Goal: Transaction & Acquisition: Purchase product/service

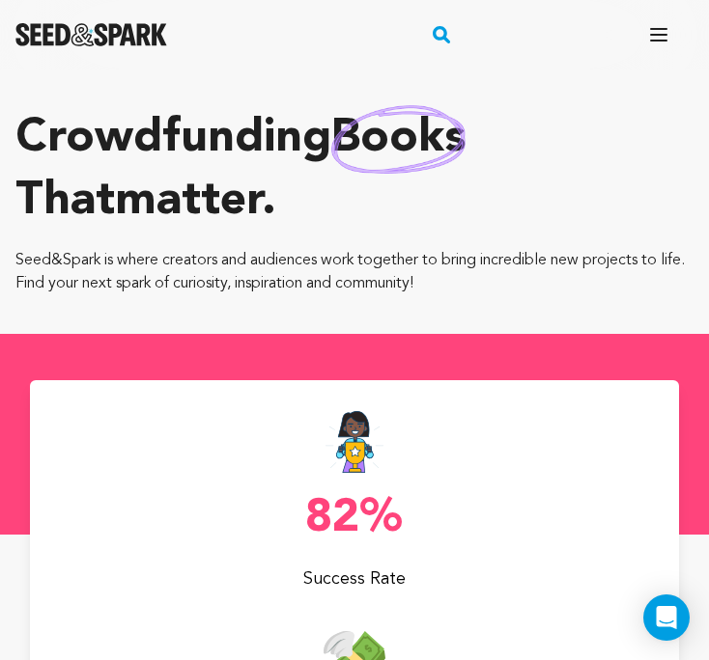
click at [657, 30] on icon "button" at bounding box center [658, 35] width 15 height 12
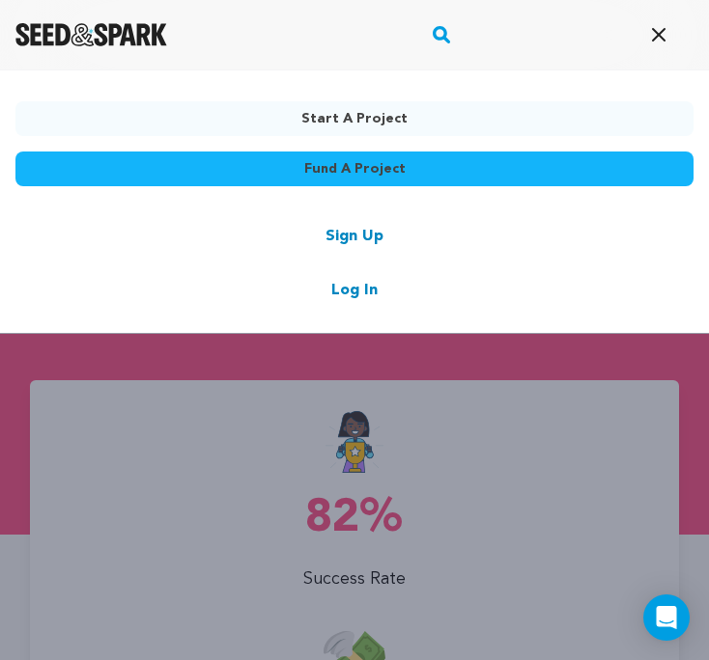
click at [363, 291] on link "Log In" at bounding box center [354, 290] width 46 height 23
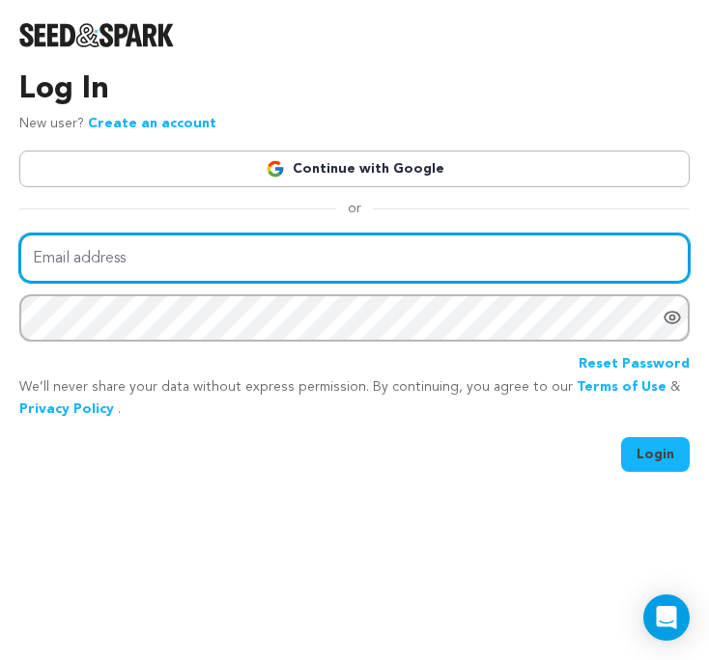
type input "fkassime@yahoo.com"
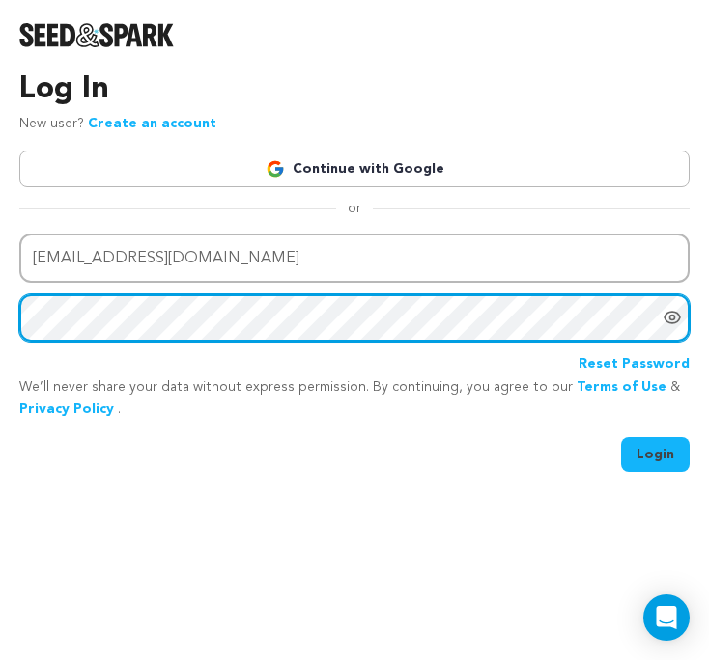
click at [656, 452] on button "Login" at bounding box center [655, 454] width 69 height 35
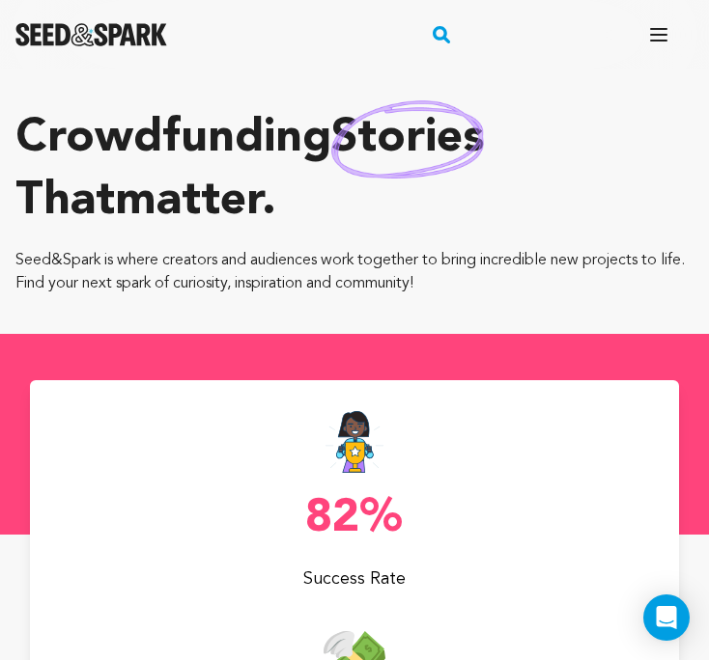
click at [657, 45] on icon "button" at bounding box center [658, 34] width 23 height 23
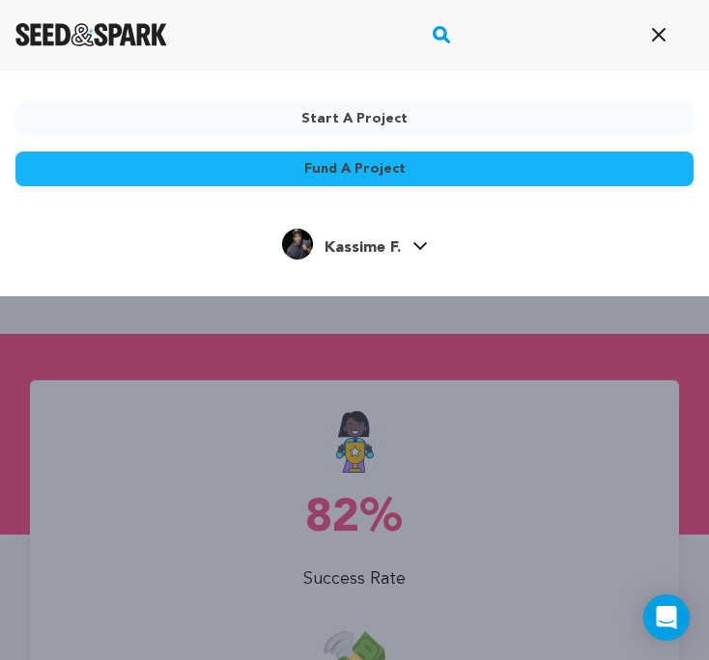
click at [412, 247] on icon at bounding box center [419, 246] width 15 height 10
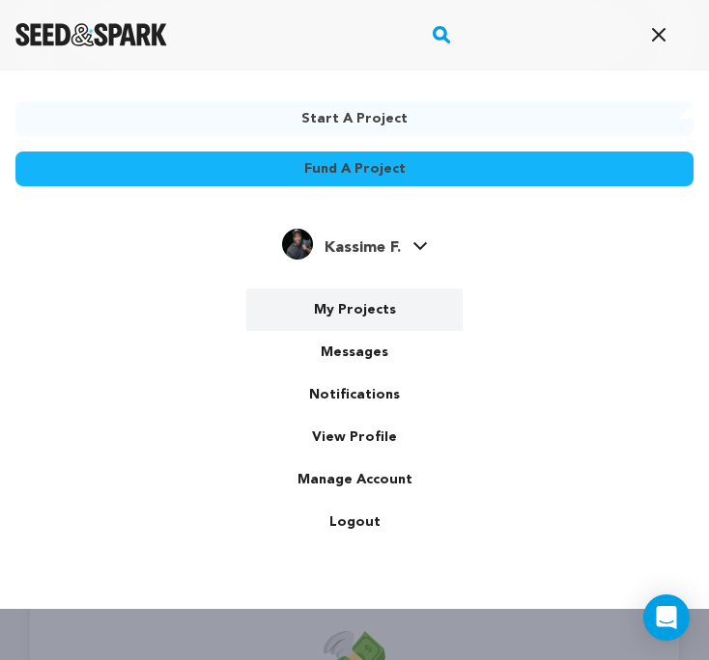
click at [364, 300] on link "My Projects" at bounding box center [354, 310] width 216 height 42
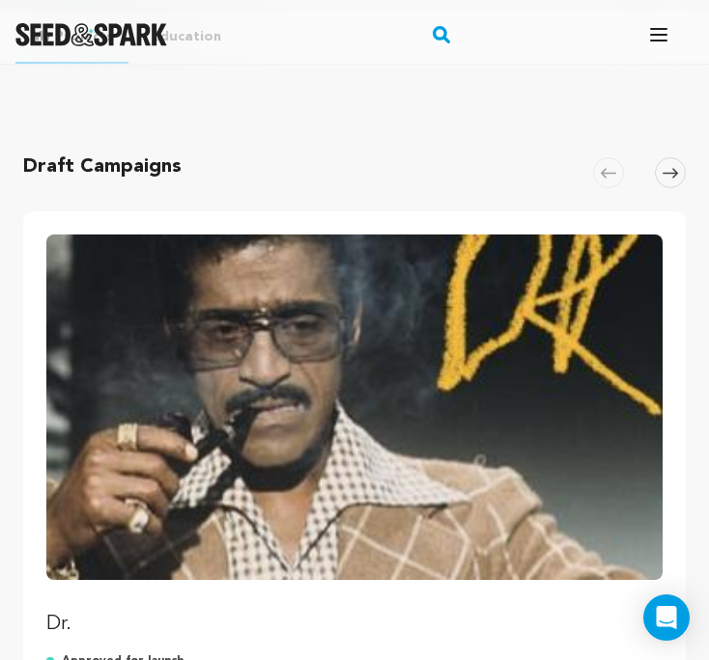
scroll to position [175, 0]
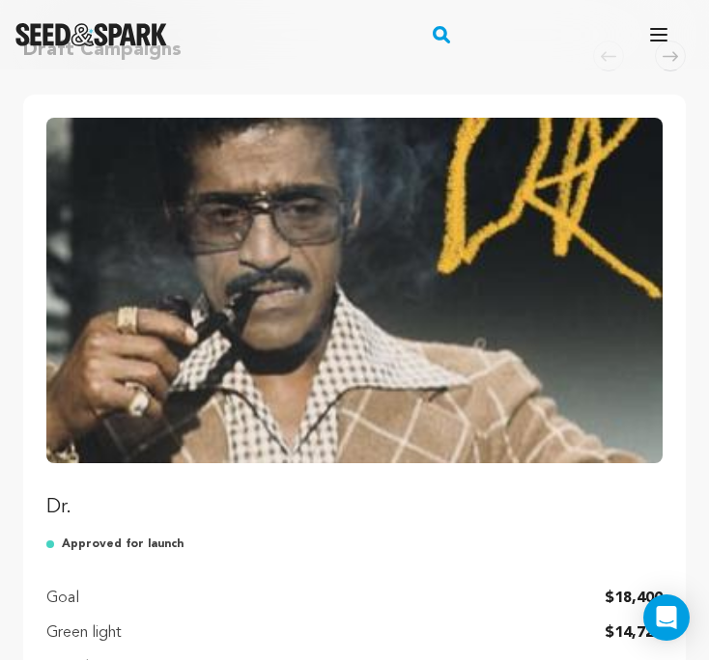
click at [381, 269] on img "Fund Dr." at bounding box center [354, 291] width 616 height 346
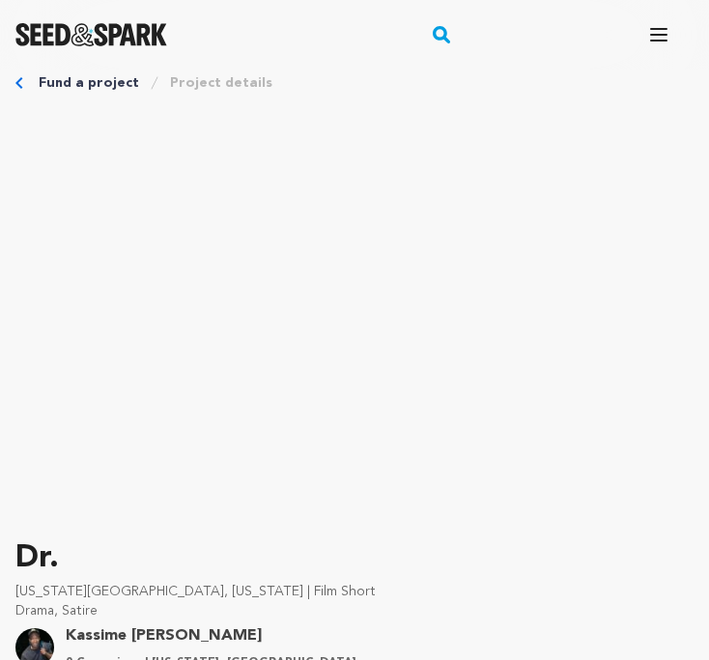
scroll to position [51, 0]
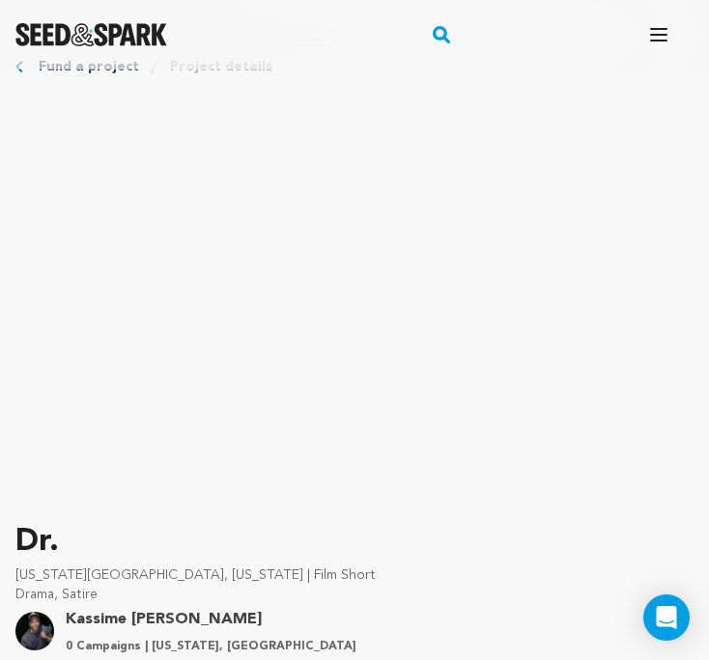
click at [659, 35] on icon "button" at bounding box center [658, 35] width 15 height 12
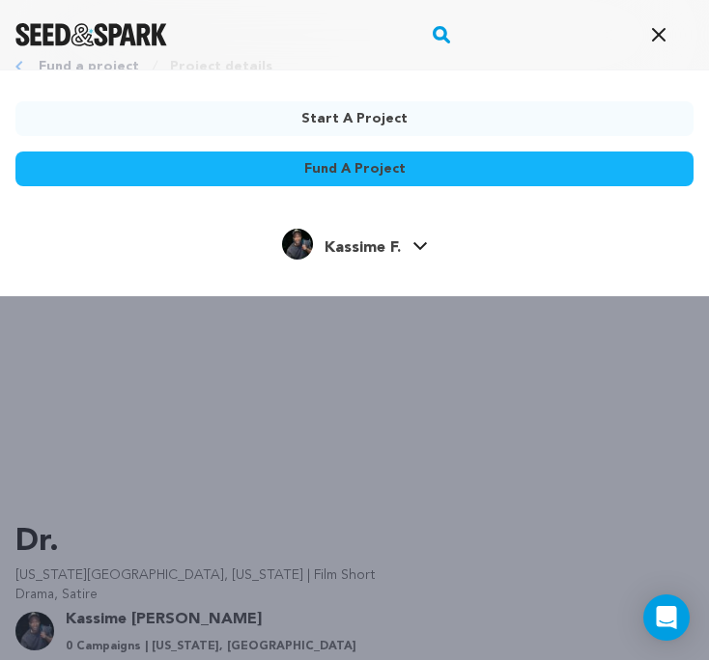
click at [404, 248] on link "Kassime F. Kassime F." at bounding box center [355, 242] width 146 height 35
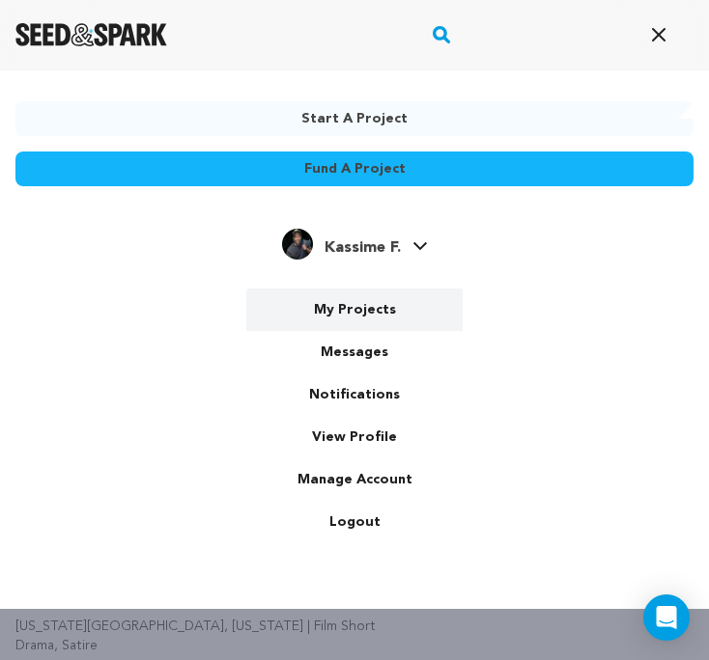
click at [365, 316] on link "My Projects" at bounding box center [354, 310] width 216 height 42
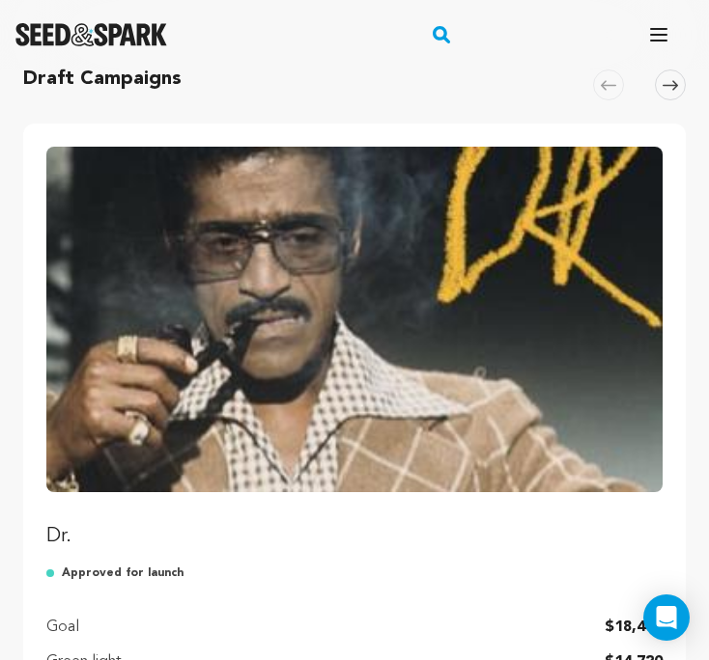
scroll to position [42, 0]
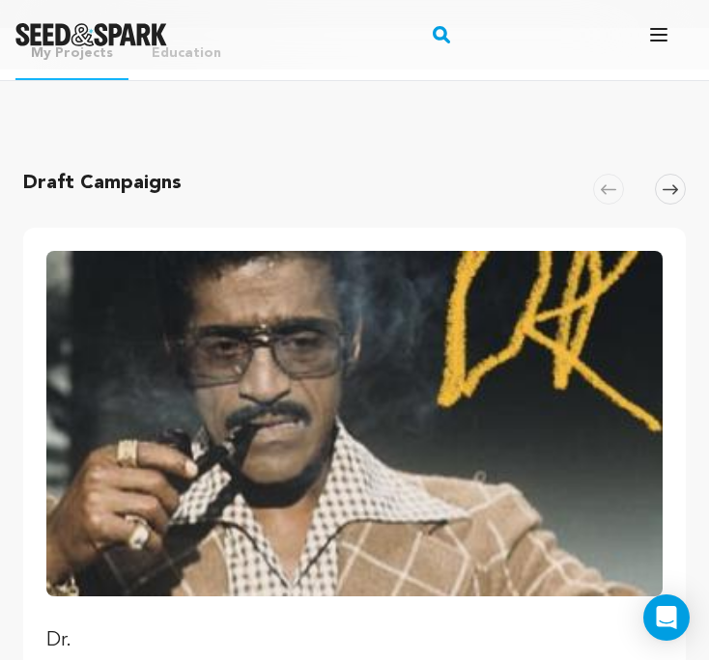
click at [667, 193] on icon at bounding box center [669, 189] width 15 height 14
click at [121, 58] on div "Fund a project Start a project Search" at bounding box center [354, 35] width 709 height 70
click at [122, 43] on img "Seed&Spark Homepage" at bounding box center [91, 34] width 152 height 23
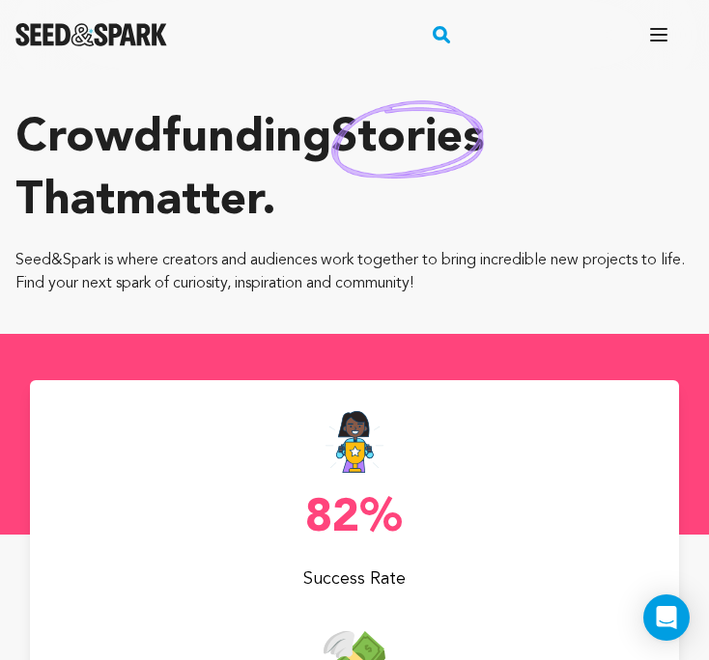
click at [657, 34] on icon "button" at bounding box center [658, 35] width 15 height 12
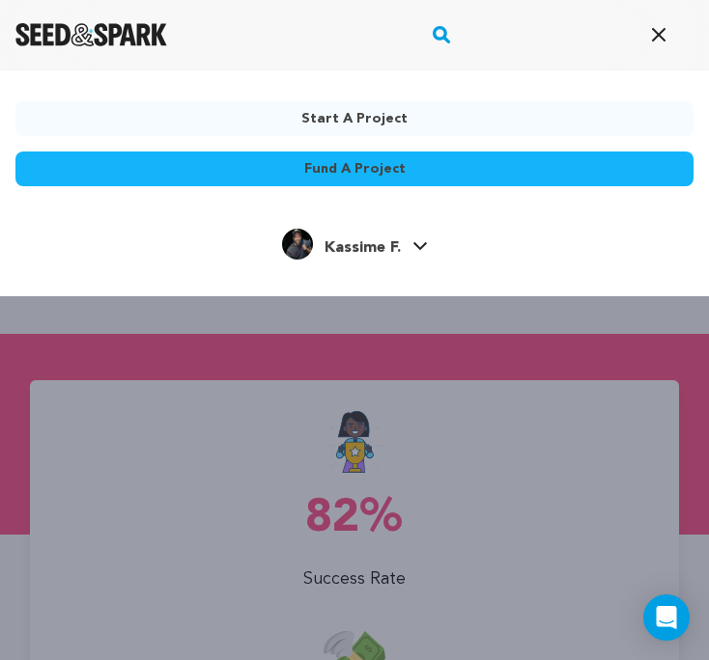
click at [355, 179] on link "Fund a project" at bounding box center [354, 169] width 678 height 35
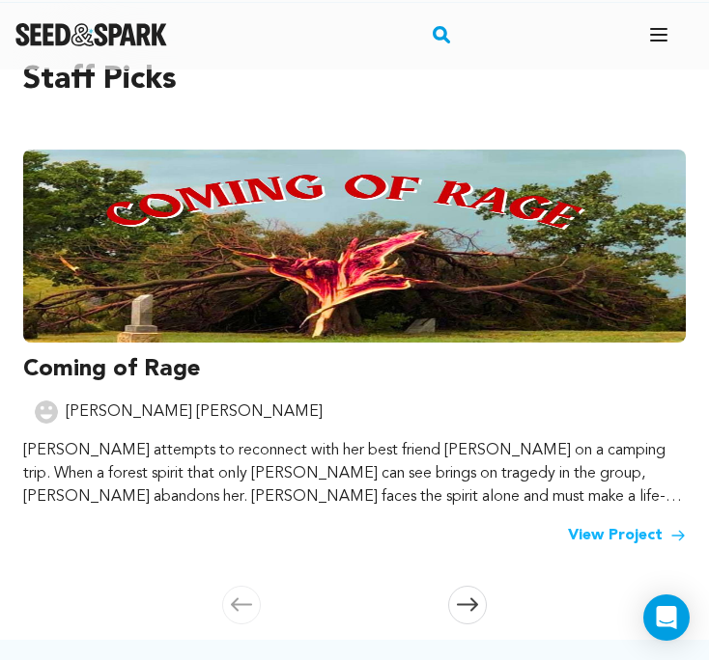
scroll to position [259, 0]
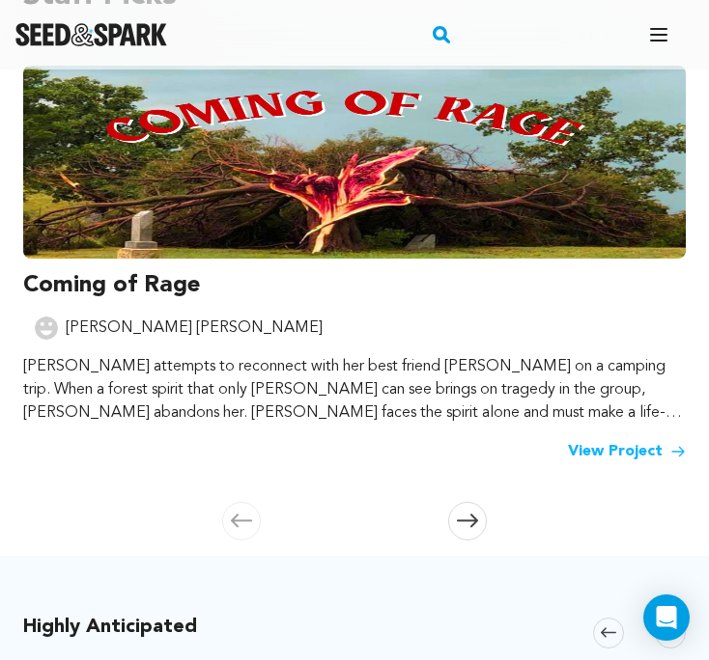
click at [469, 518] on icon at bounding box center [467, 521] width 21 height 14
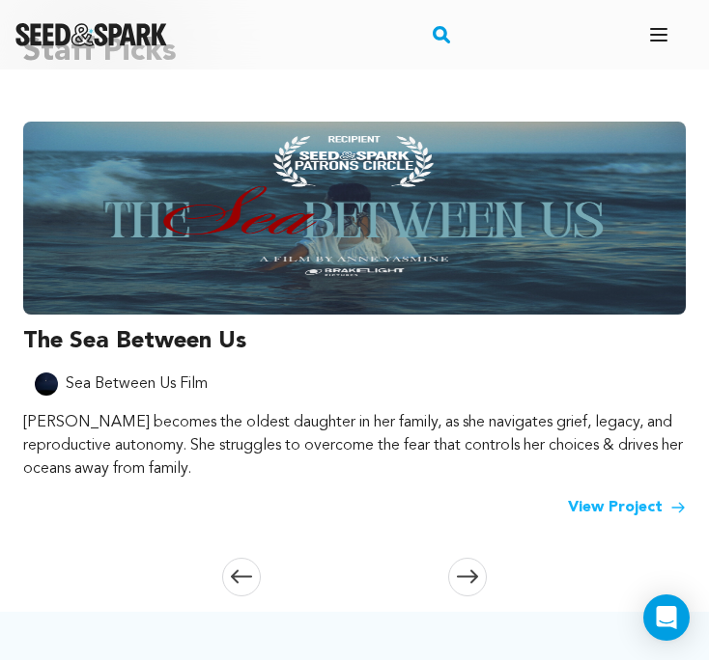
scroll to position [171, 0]
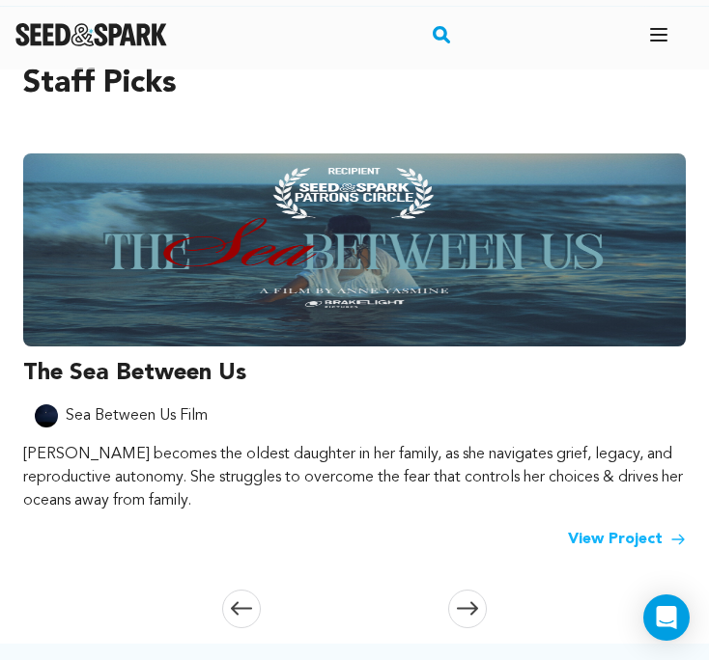
click at [234, 342] on img at bounding box center [354, 250] width 662 height 193
click at [248, 315] on img at bounding box center [354, 250] width 662 height 193
click at [181, 366] on h3 "The Sea Between Us" at bounding box center [354, 373] width 662 height 31
click at [594, 537] on link "View Project" at bounding box center [627, 539] width 118 height 23
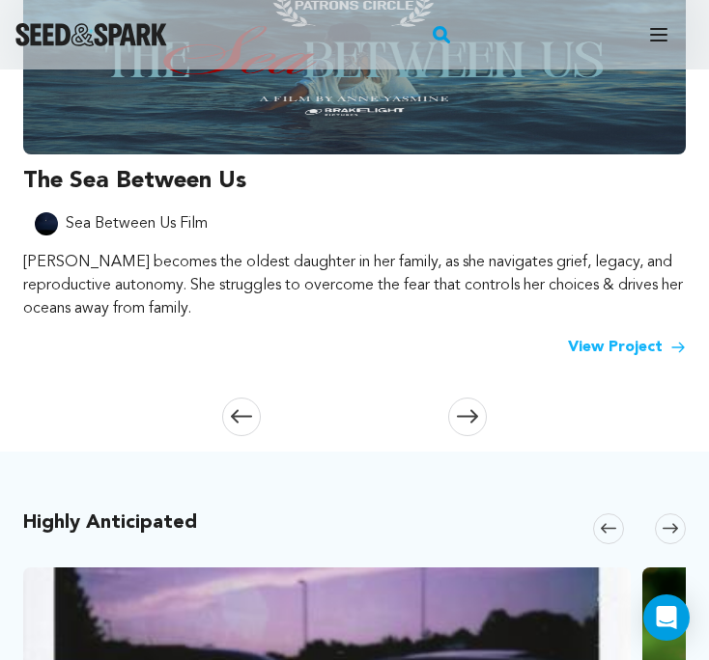
scroll to position [390, 0]
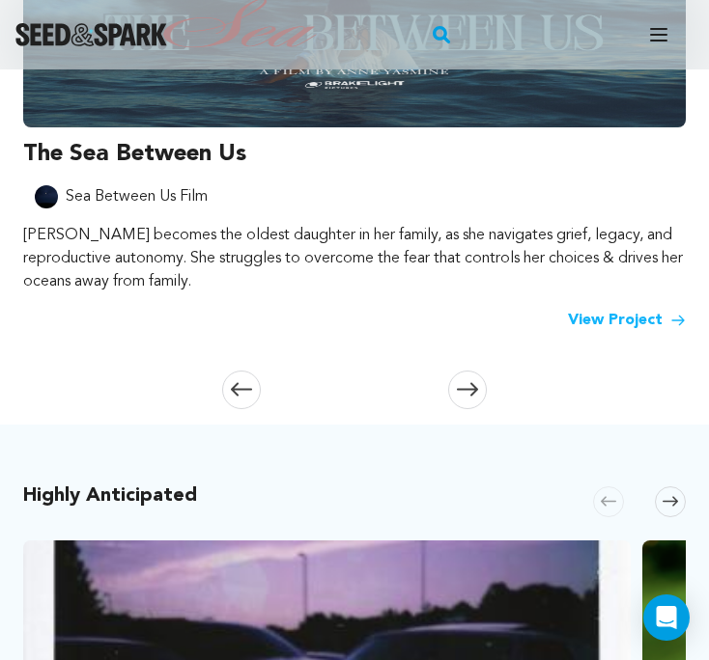
click at [238, 374] on span at bounding box center [241, 390] width 39 height 39
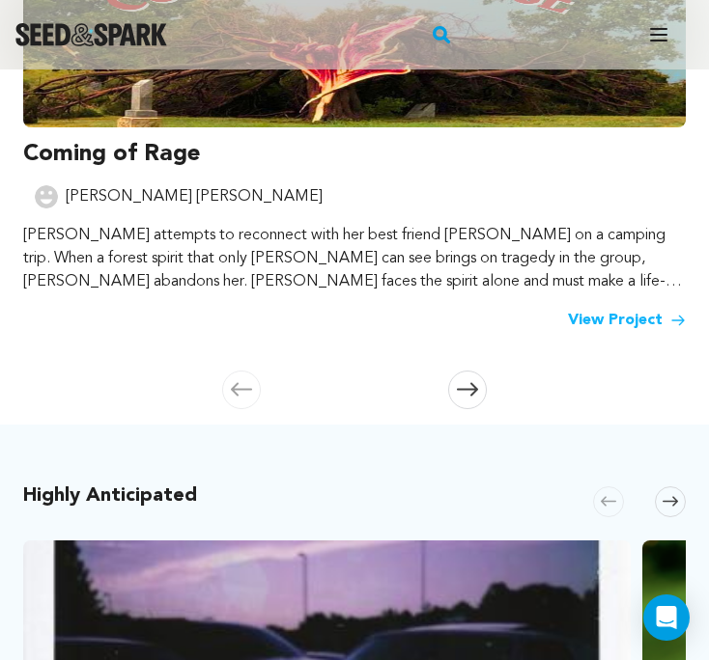
scroll to position [72, 0]
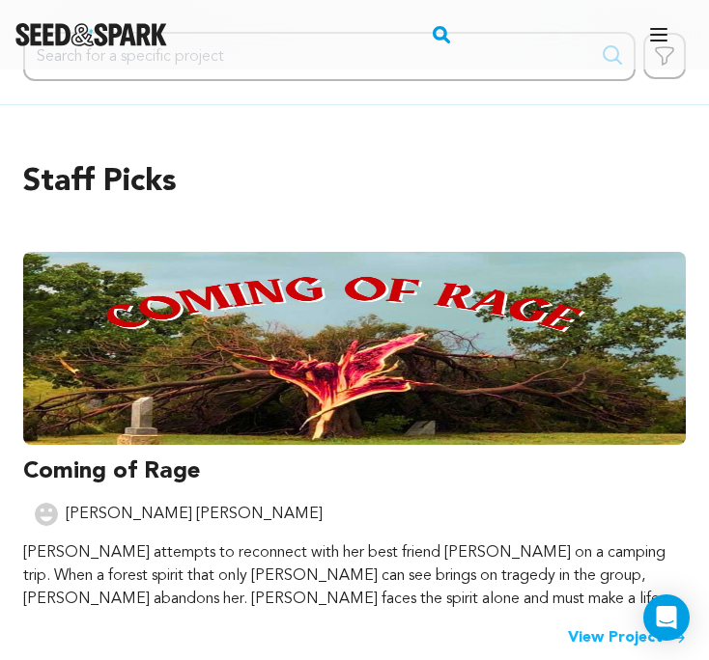
click at [270, 342] on img at bounding box center [354, 348] width 662 height 193
click at [607, 635] on link "View Project" at bounding box center [627, 638] width 118 height 23
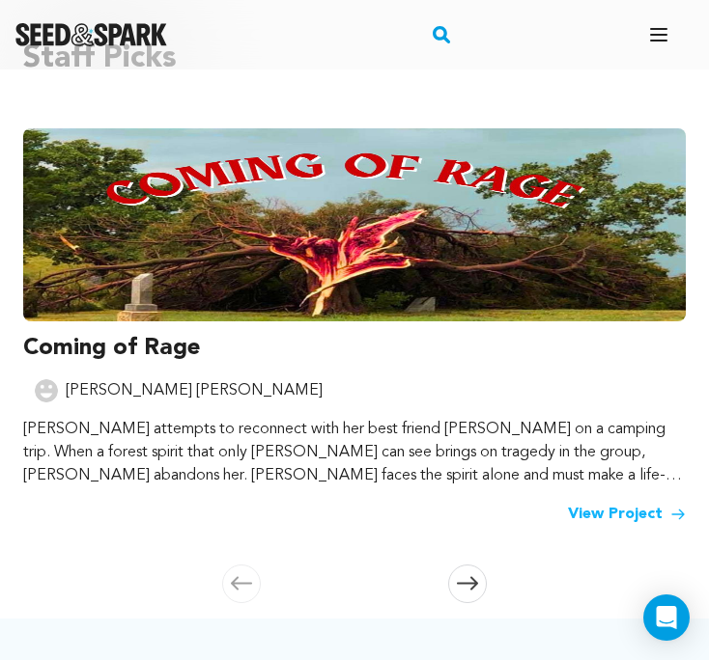
scroll to position [341, 0]
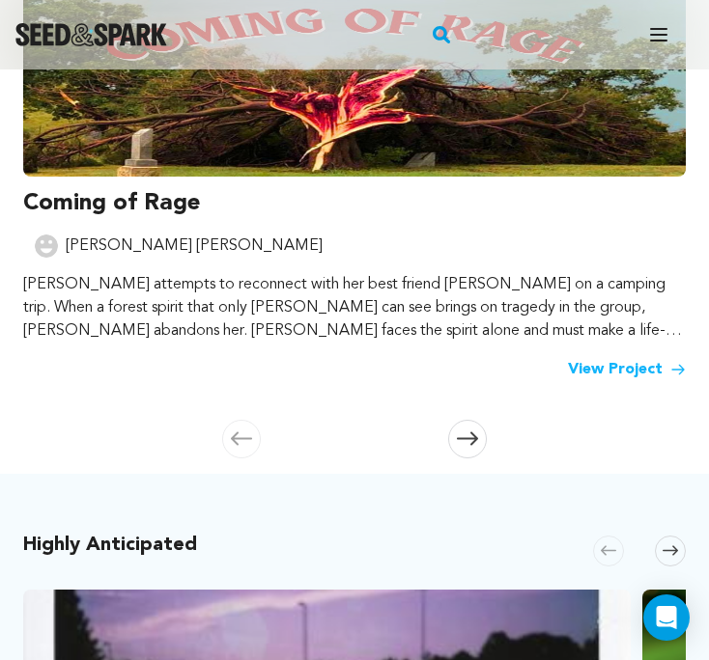
click at [671, 548] on icon at bounding box center [669, 551] width 15 height 14
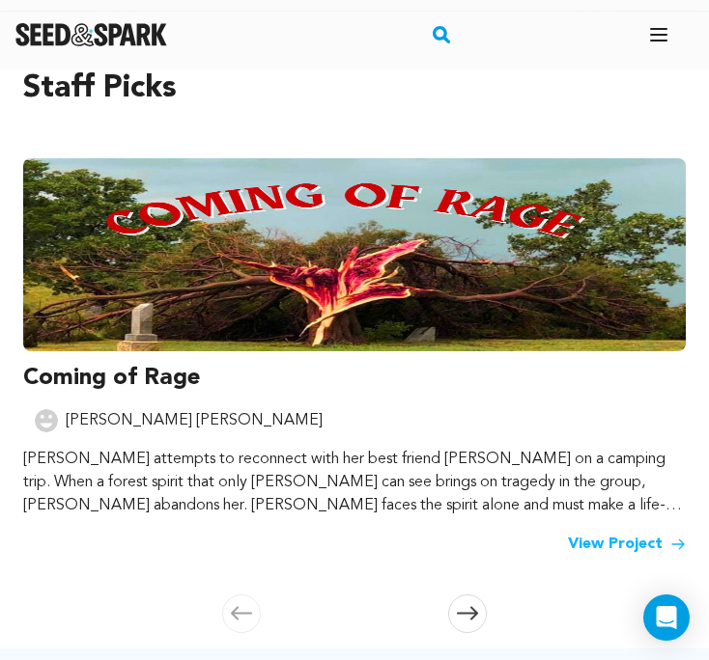
scroll to position [268, 0]
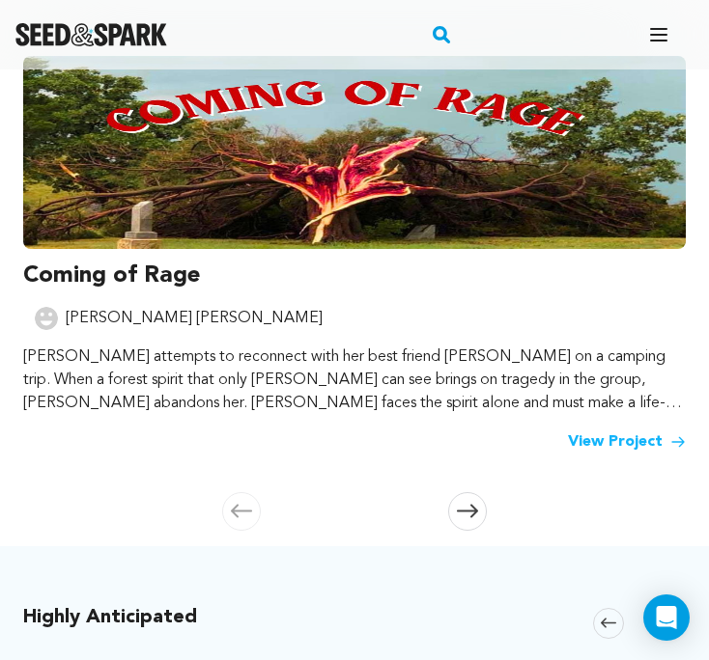
click at [475, 513] on icon at bounding box center [467, 512] width 21 height 14
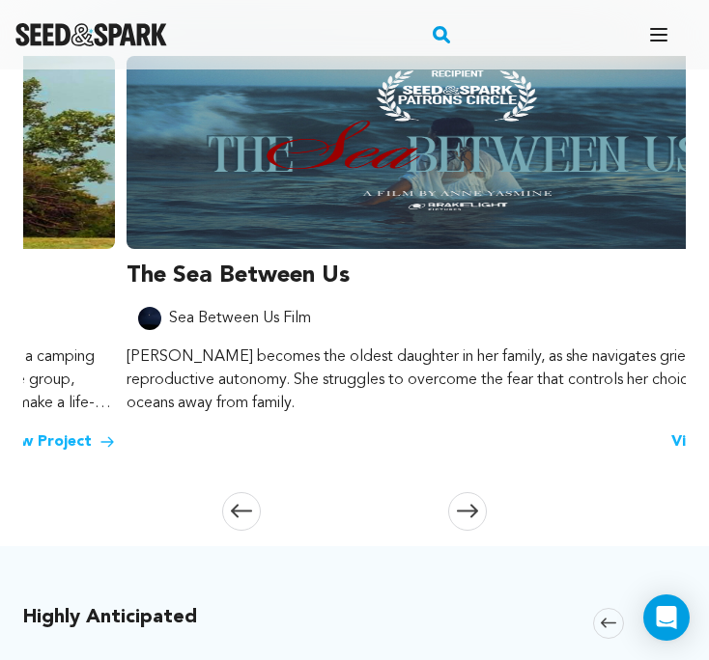
scroll to position [0, 674]
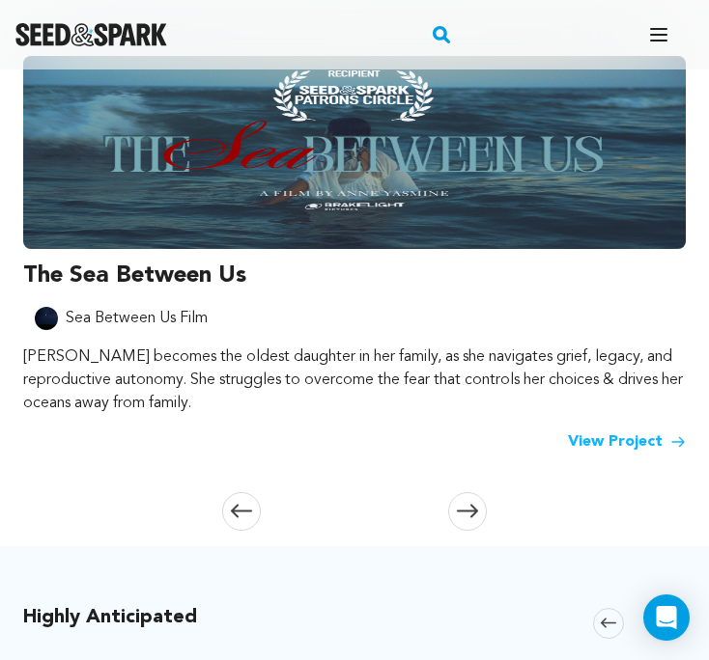
click at [466, 514] on icon at bounding box center [467, 511] width 21 height 14
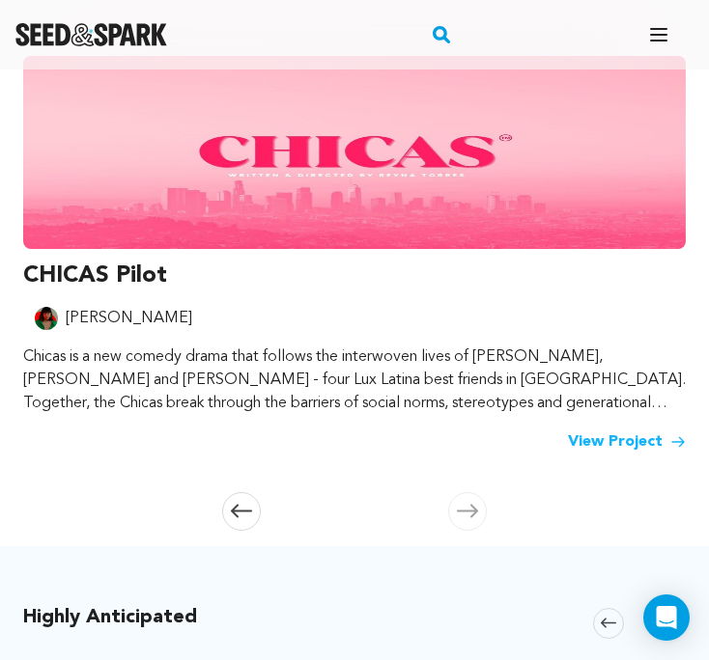
click at [526, 144] on img at bounding box center [354, 152] width 662 height 193
click at [626, 443] on link "View Project" at bounding box center [627, 442] width 118 height 23
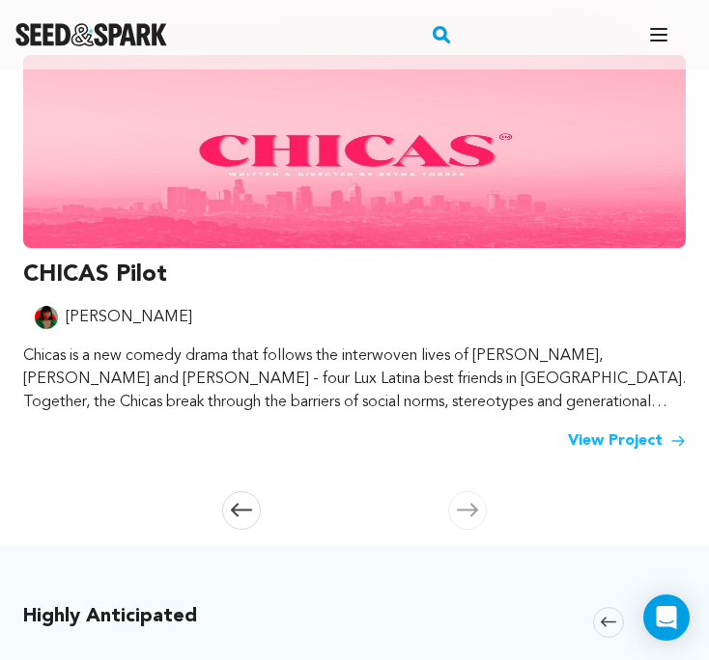
click at [598, 442] on link "View Project" at bounding box center [627, 441] width 118 height 23
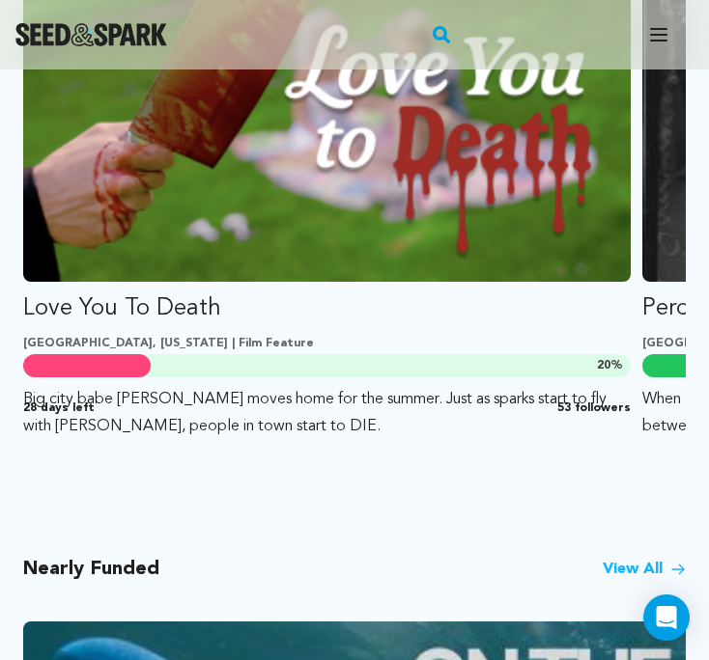
scroll to position [1308, 0]
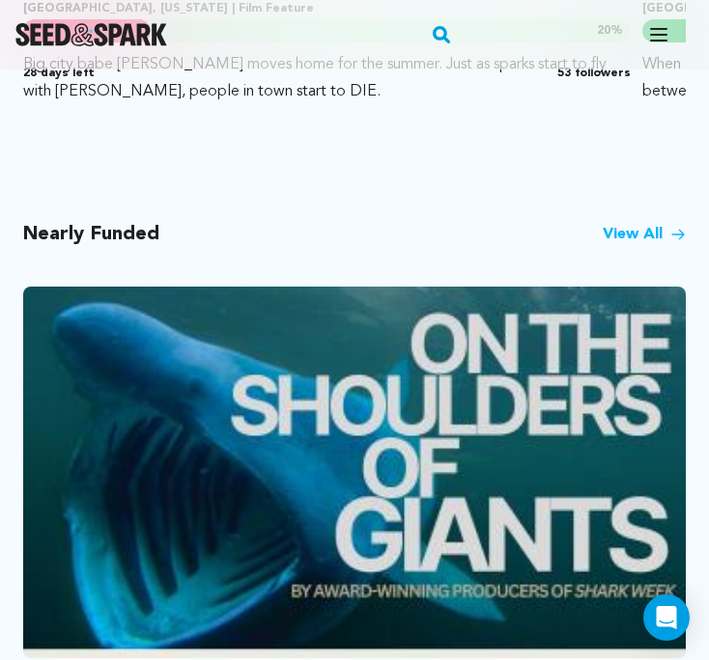
click at [645, 235] on link "View All" at bounding box center [643, 234] width 83 height 23
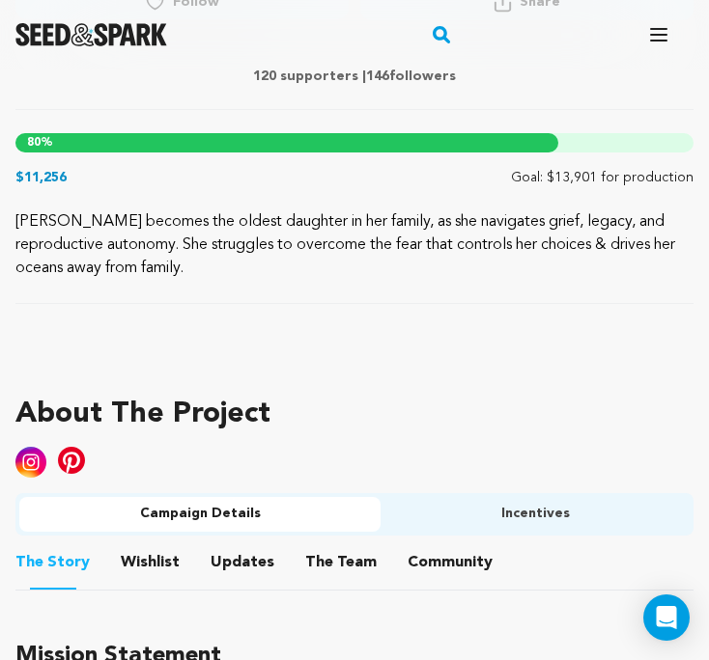
scroll to position [909, 0]
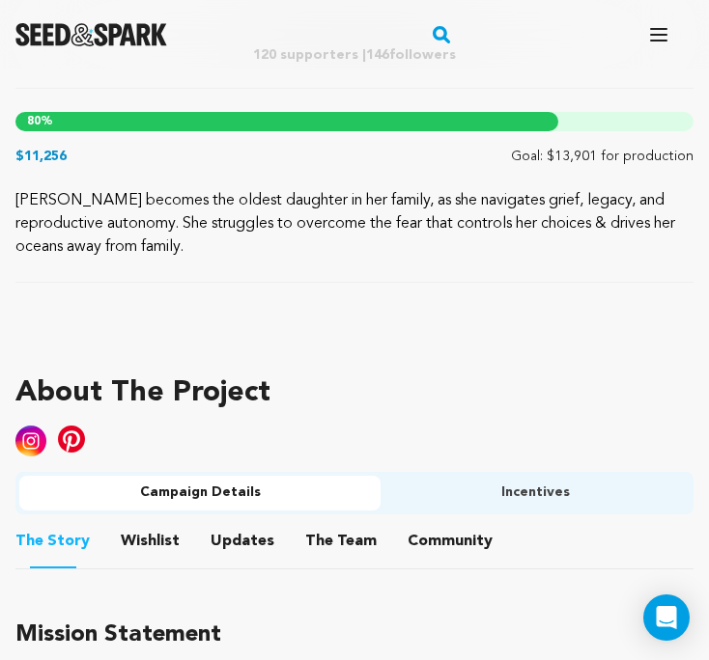
click at [31, 440] on img at bounding box center [30, 441] width 31 height 31
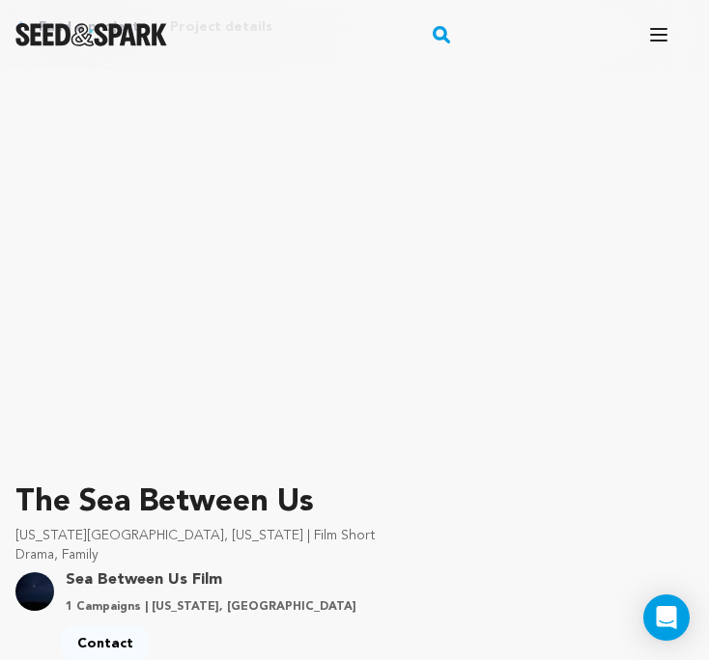
scroll to position [85, 0]
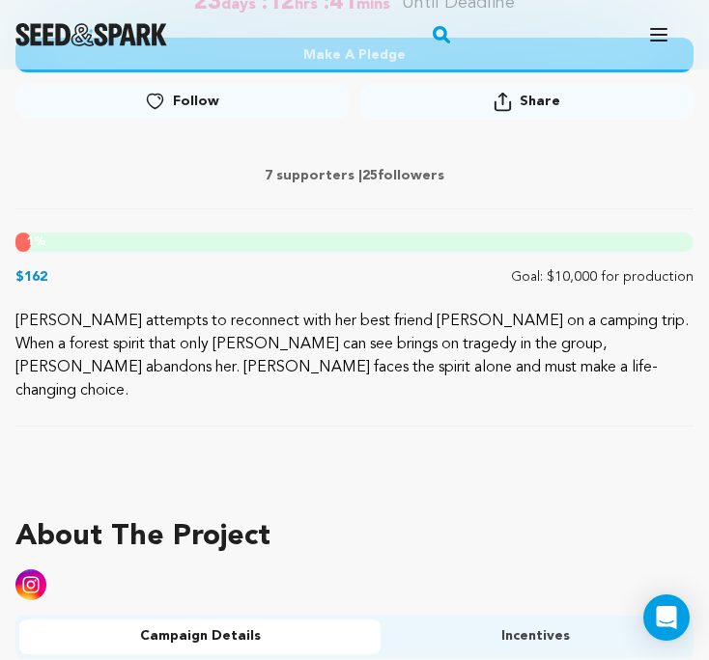
scroll to position [862, 0]
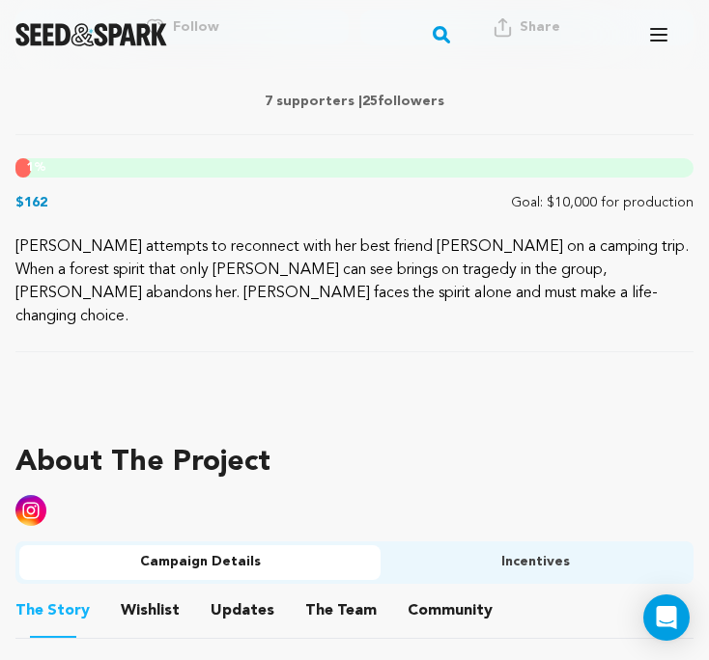
click at [38, 495] on img at bounding box center [30, 510] width 31 height 31
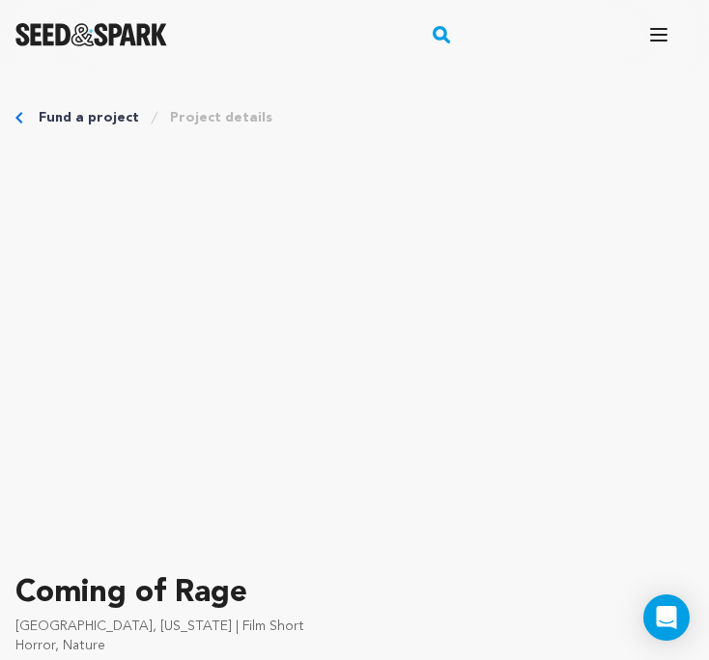
scroll to position [0, 0]
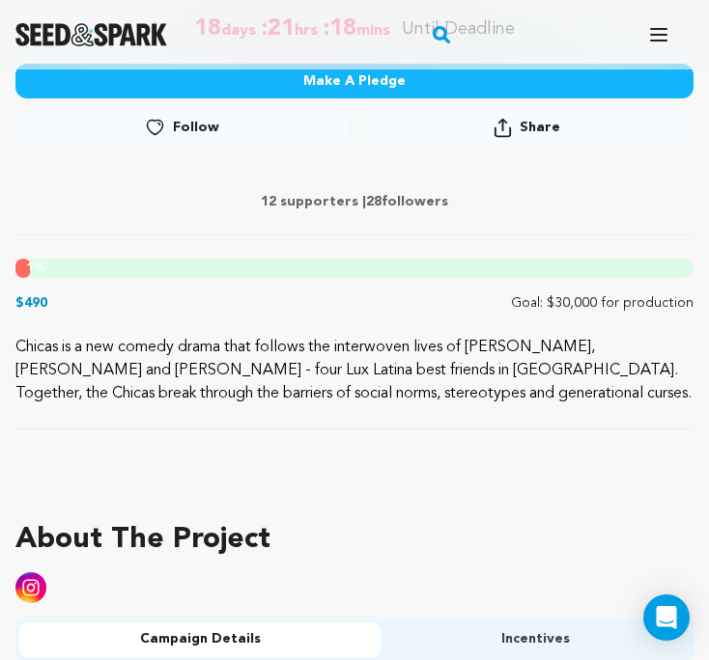
scroll to position [862, 0]
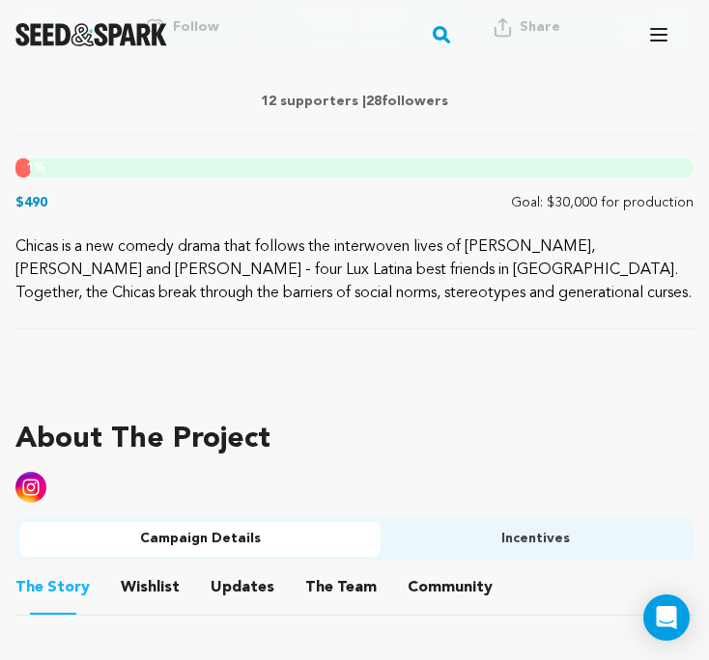
click at [40, 484] on img at bounding box center [30, 487] width 31 height 31
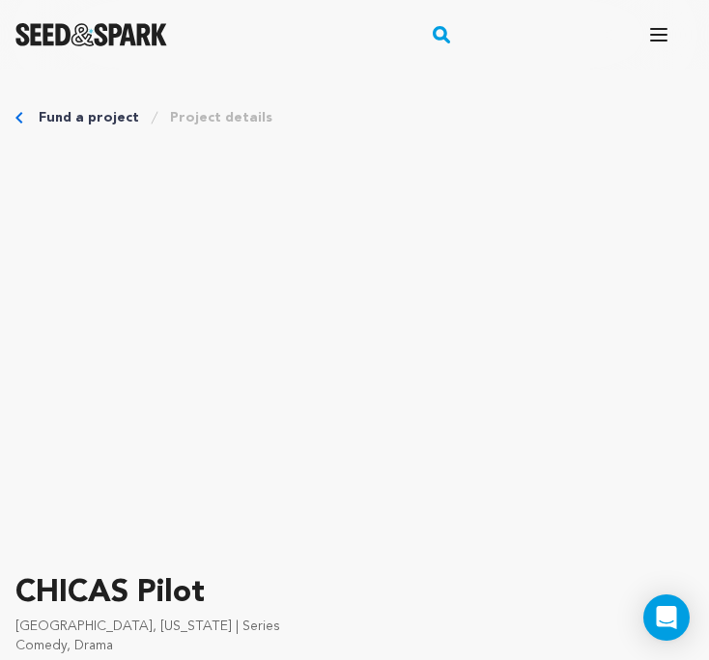
scroll to position [0, 0]
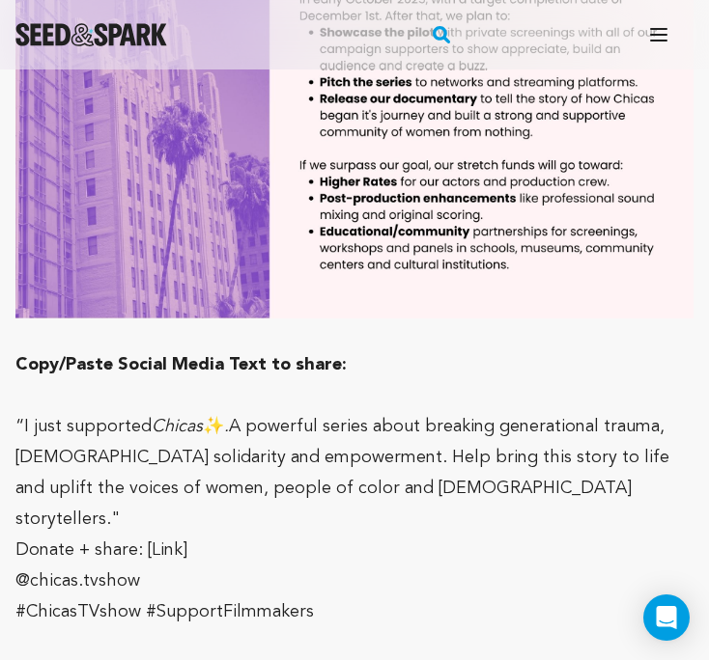
scroll to position [5572, 0]
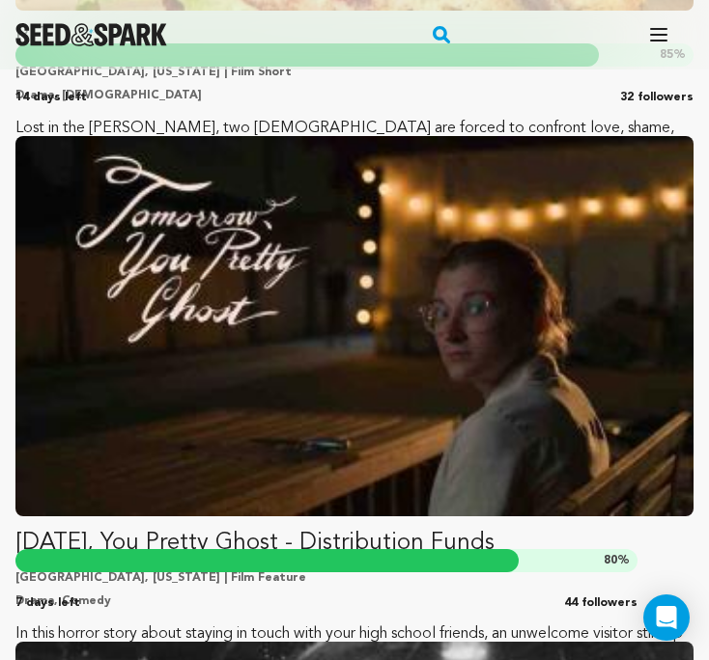
scroll to position [2085, 0]
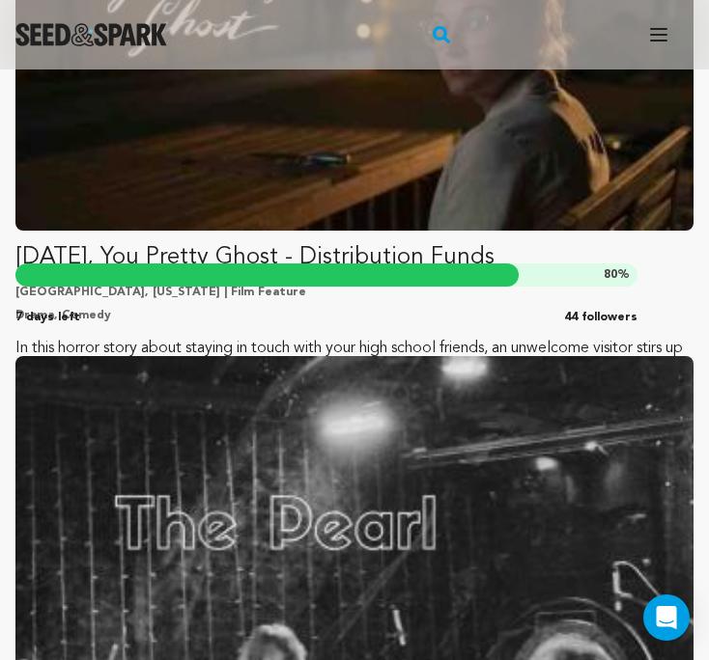
click at [384, 191] on img "Fund Tomorrow, You Pretty Ghost - Distribution Funds" at bounding box center [354, 40] width 678 height 380
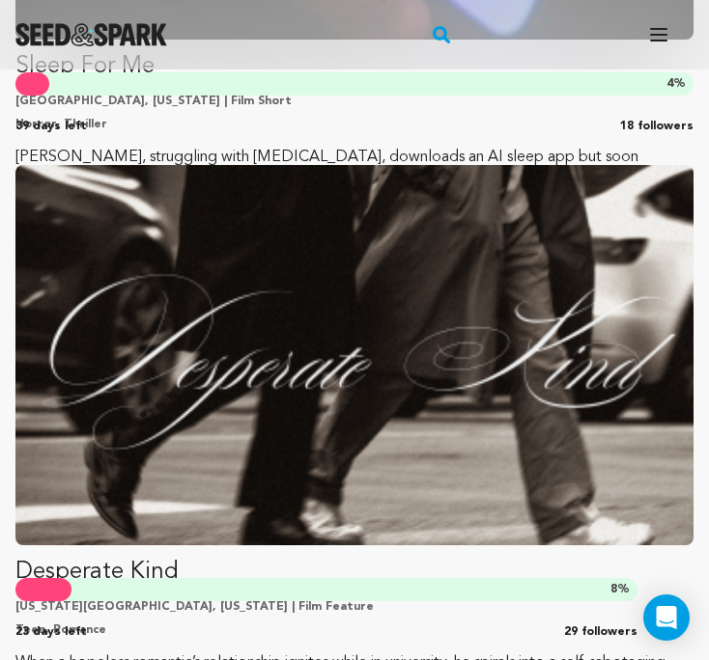
scroll to position [13032, 0]
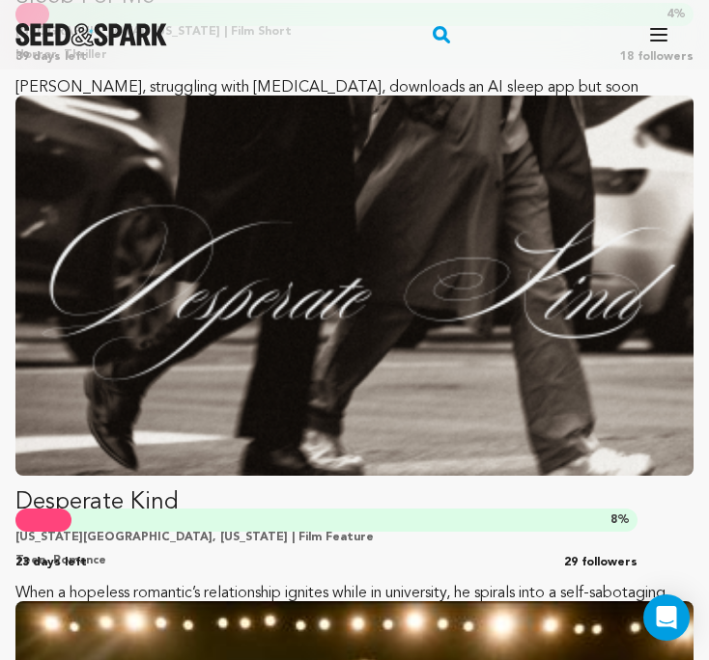
click at [270, 326] on img "Fund Desperate Kind" at bounding box center [354, 286] width 678 height 380
